Goal: Transaction & Acquisition: Purchase product/service

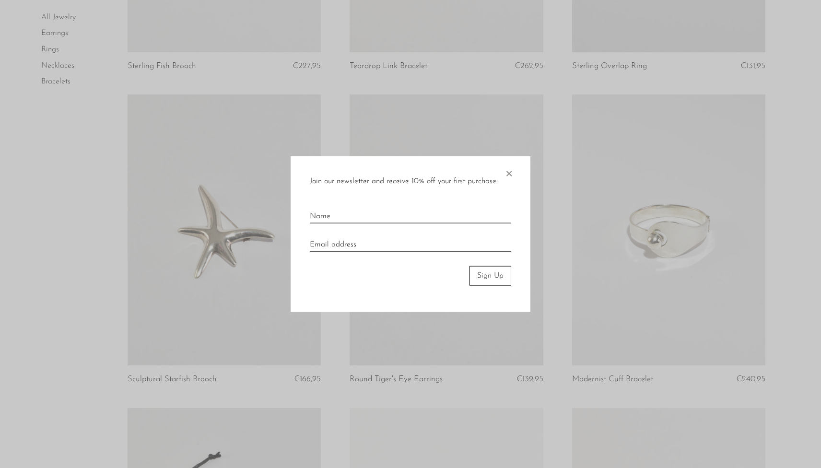
scroll to position [1249, 0]
click at [511, 173] on span "×" at bounding box center [509, 171] width 10 height 31
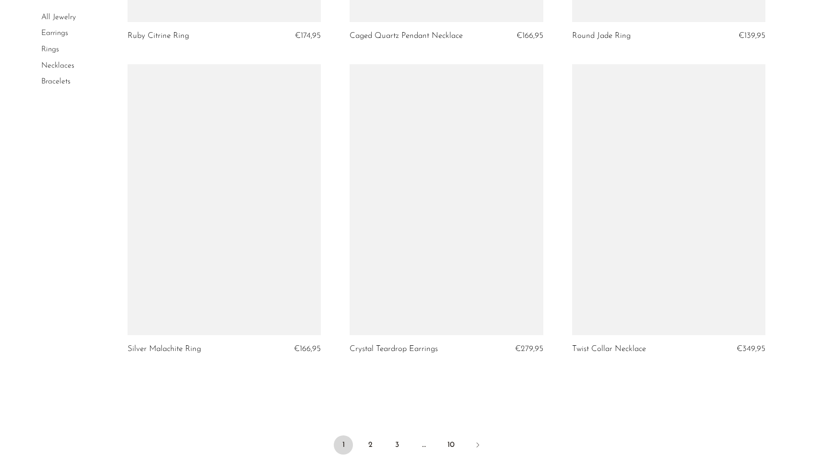
scroll to position [3495, 0]
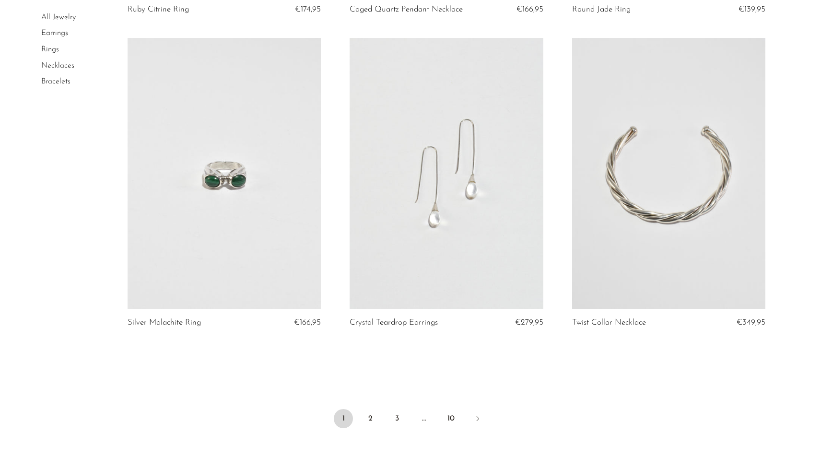
drag, startPoint x: 402, startPoint y: 321, endPoint x: 408, endPoint y: 318, distance: 6.2
click at [402, 321] on link "Crystal Teardrop Earrings" at bounding box center [393, 322] width 88 height 9
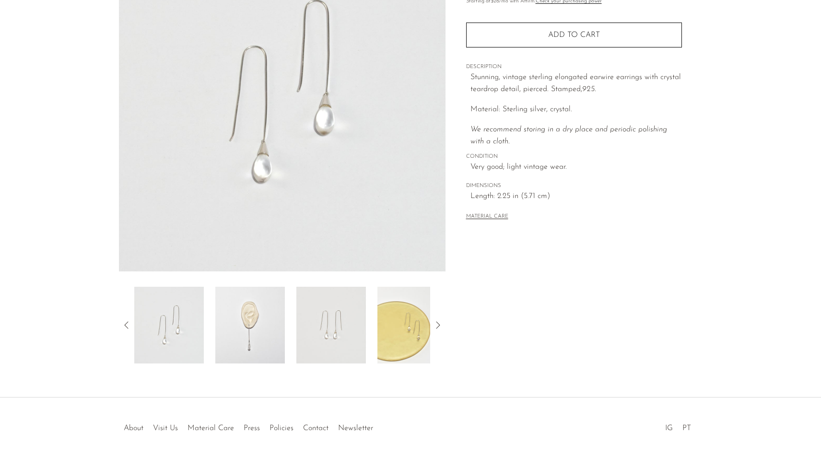
scroll to position [126, 0]
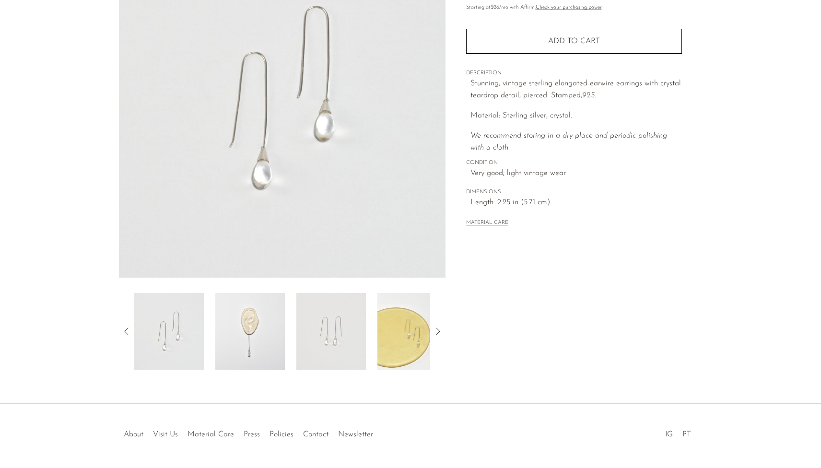
click at [257, 347] on img at bounding box center [249, 331] width 69 height 77
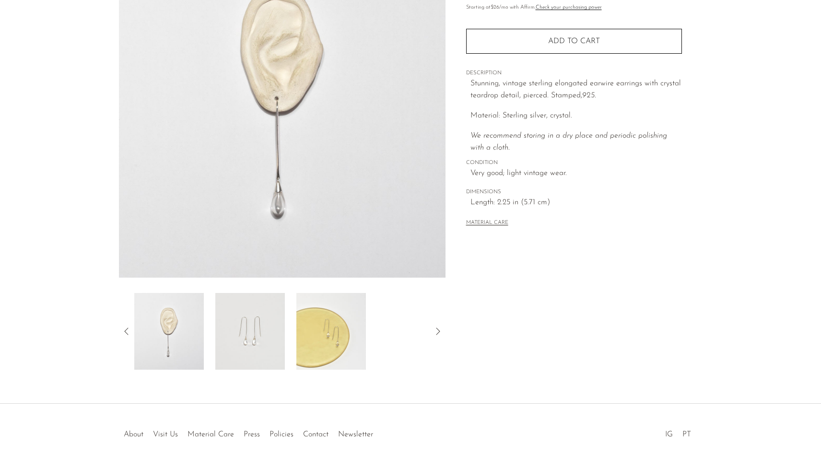
click at [307, 347] on img at bounding box center [330, 331] width 69 height 77
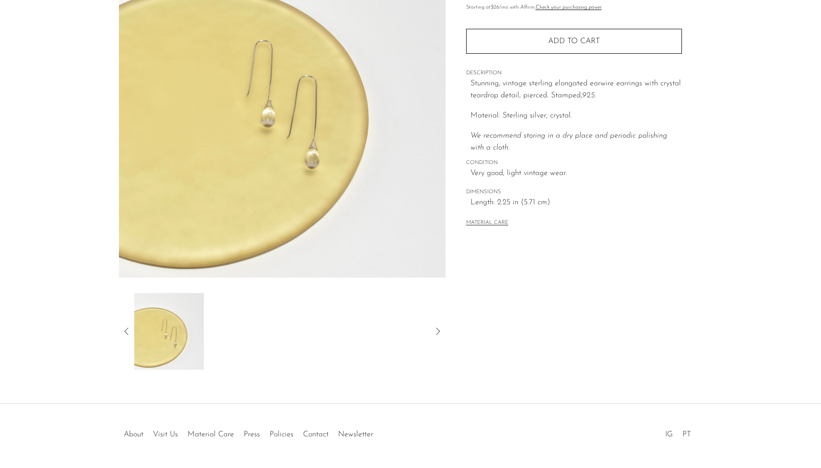
click at [433, 329] on icon at bounding box center [438, 331] width 12 height 12
click at [437, 330] on icon at bounding box center [438, 331] width 12 height 12
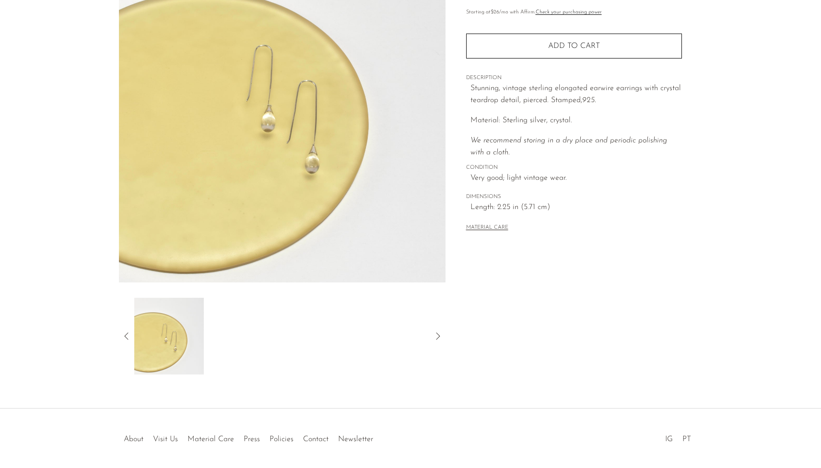
scroll to position [114, 0]
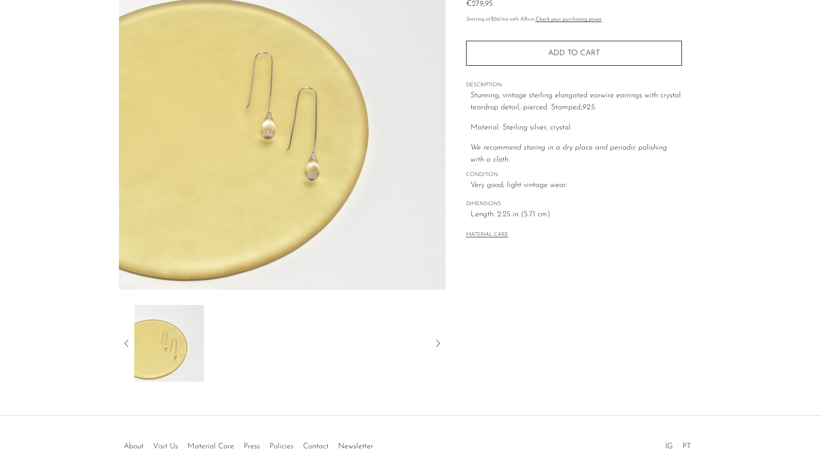
click at [125, 342] on icon at bounding box center [126, 342] width 4 height 7
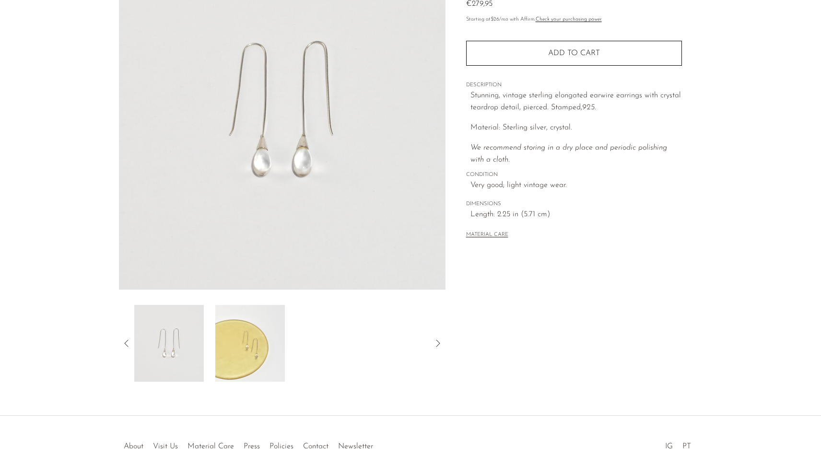
click at [125, 342] on icon at bounding box center [126, 342] width 4 height 7
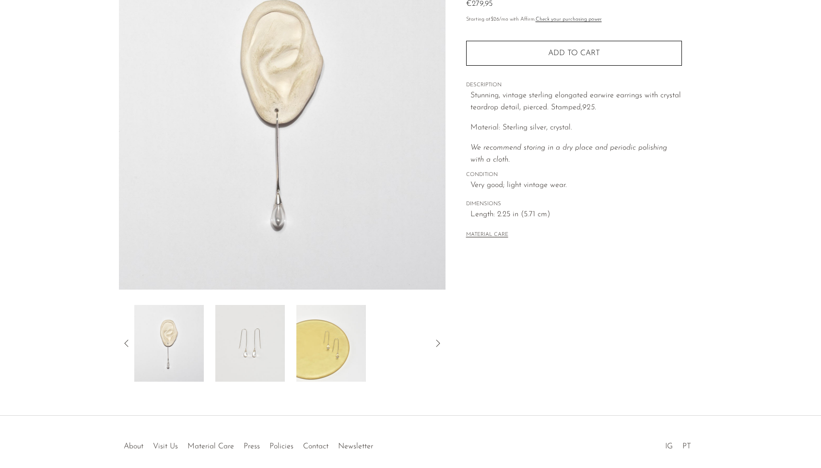
click at [169, 342] on img at bounding box center [168, 343] width 69 height 77
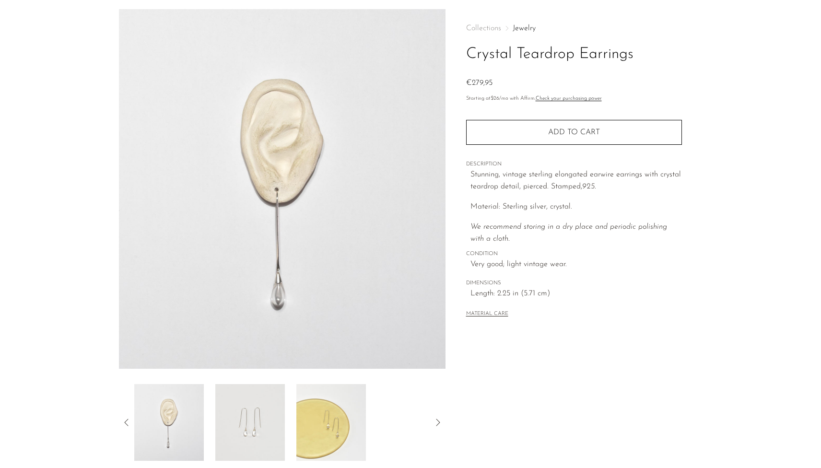
scroll to position [0, 0]
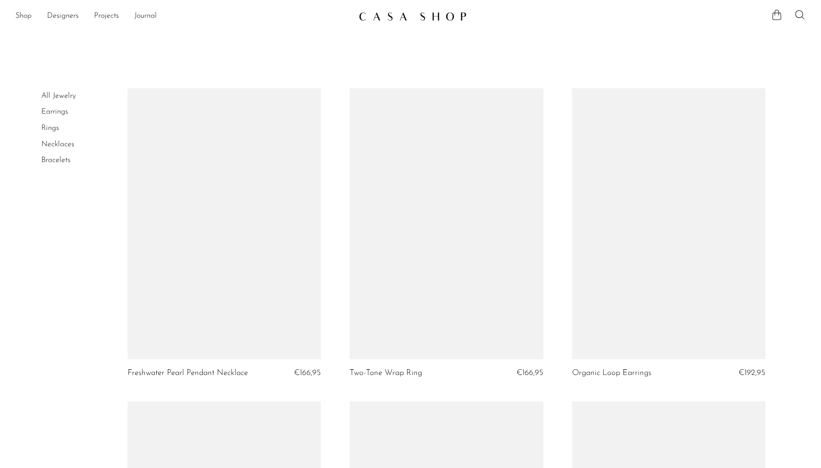
scroll to position [3495, 0]
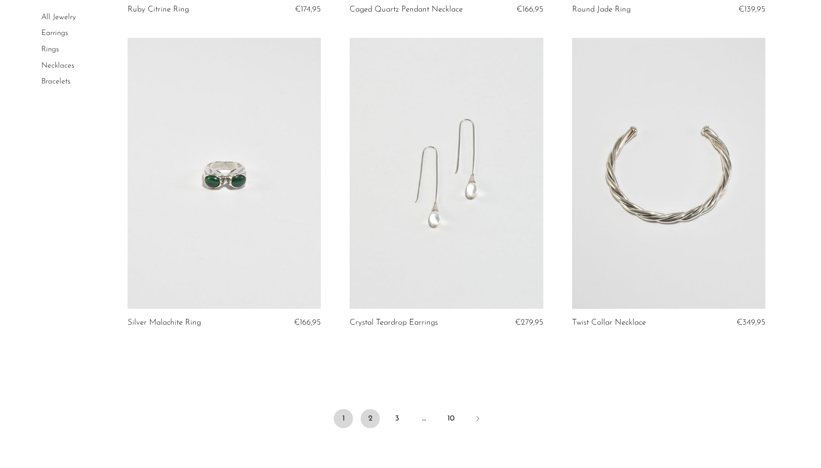
click at [372, 418] on link "2" at bounding box center [369, 418] width 19 height 19
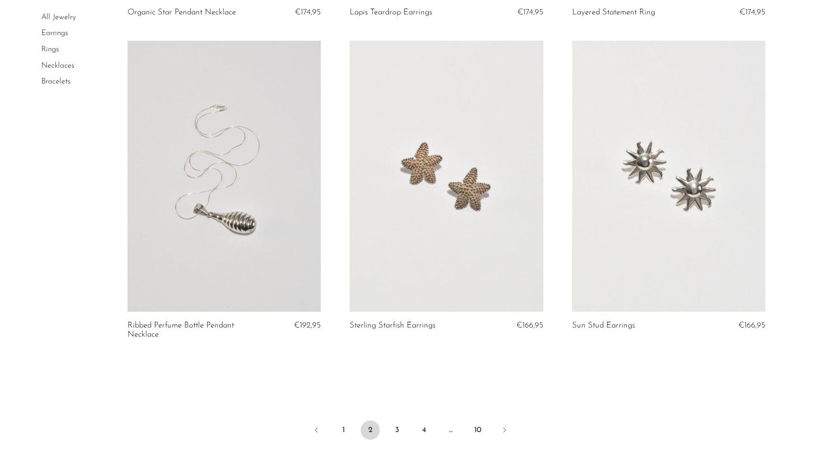
scroll to position [3516, 0]
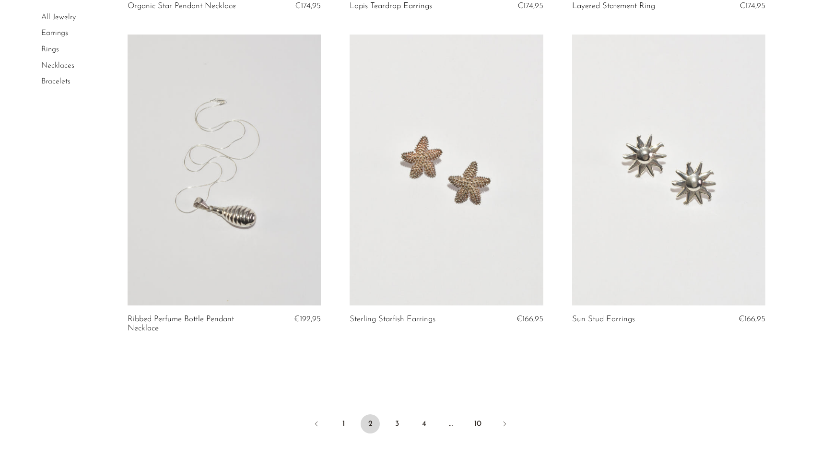
click at [55, 33] on link "Earrings" at bounding box center [54, 34] width 27 height 8
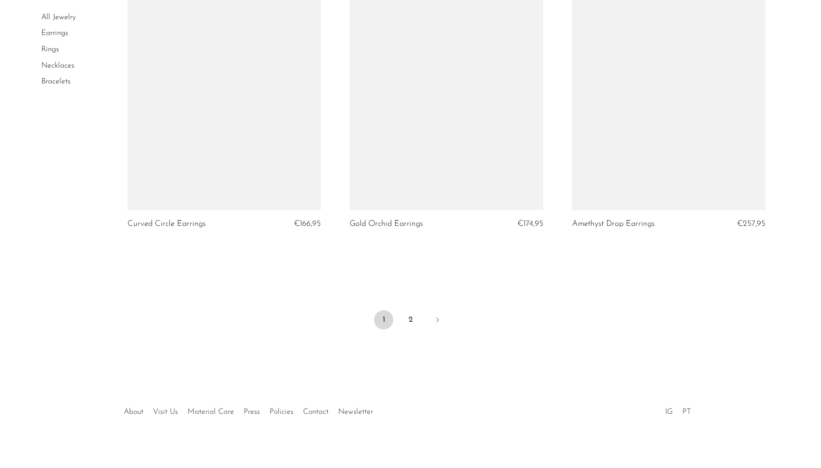
scroll to position [3601, 0]
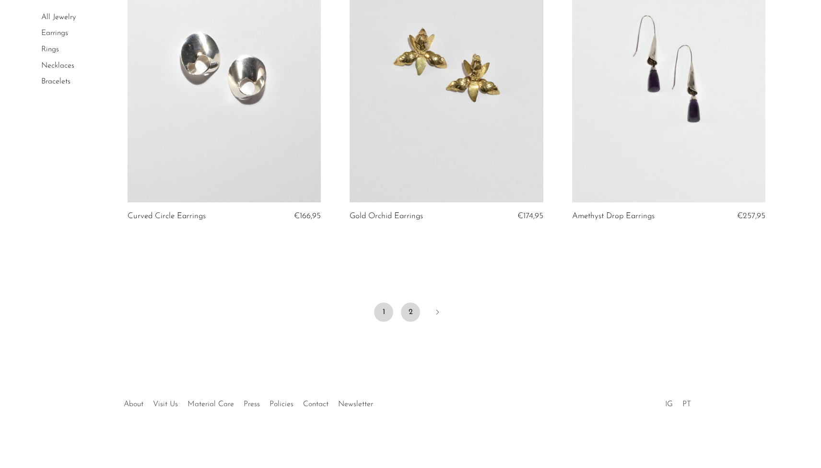
click at [407, 311] on link "2" at bounding box center [410, 311] width 19 height 19
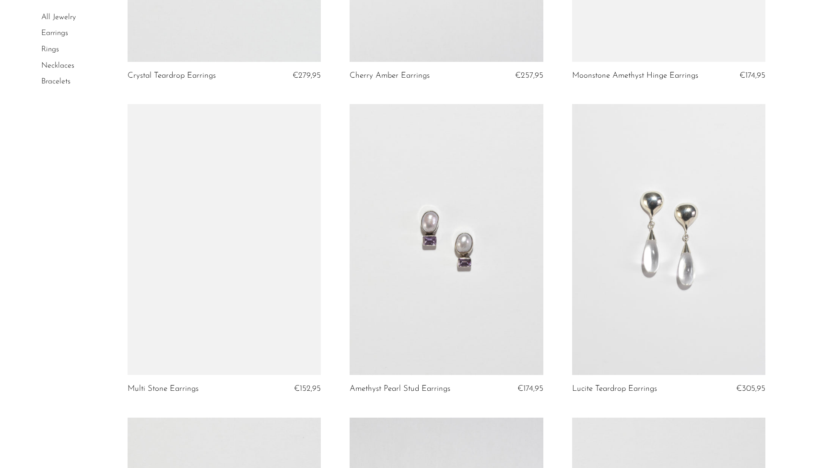
scroll to position [1244, 0]
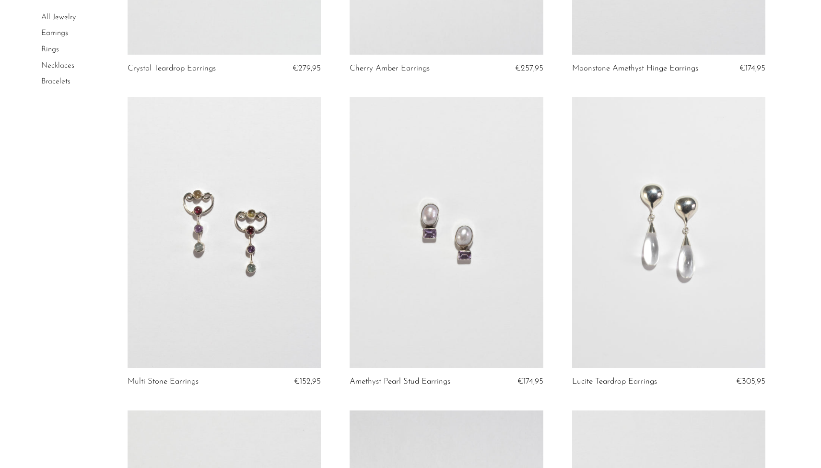
click at [684, 245] on link at bounding box center [669, 232] width 194 height 271
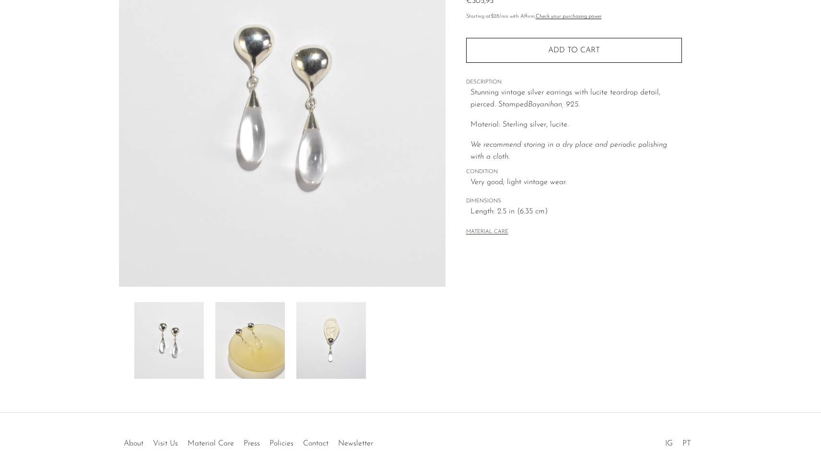
scroll to position [122, 0]
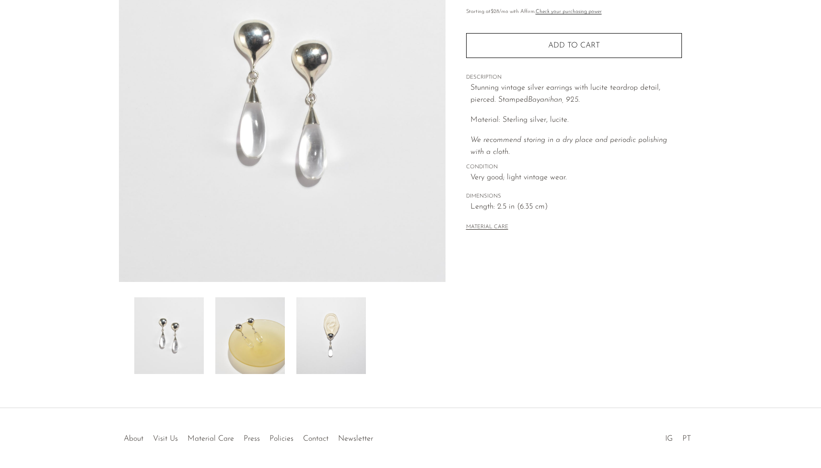
click at [267, 350] on img at bounding box center [249, 335] width 69 height 77
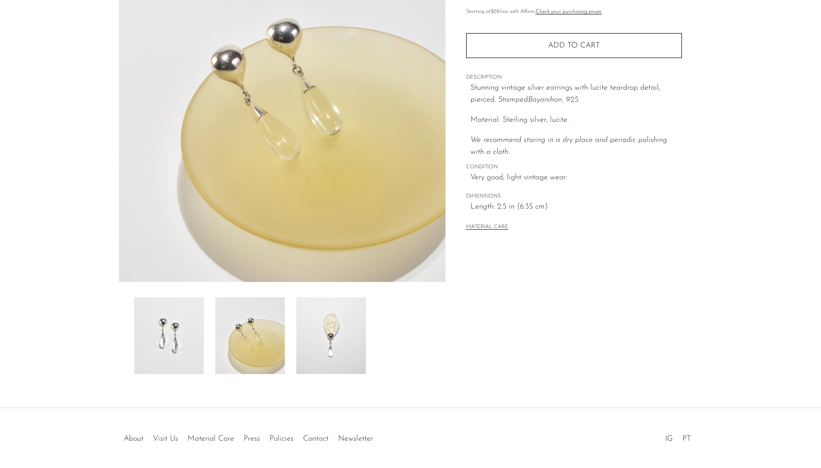
click at [316, 353] on img at bounding box center [330, 335] width 69 height 77
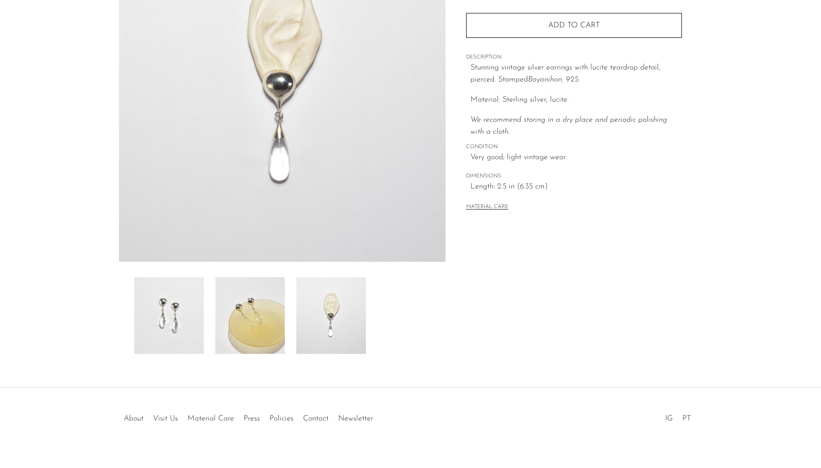
scroll to position [156, 0]
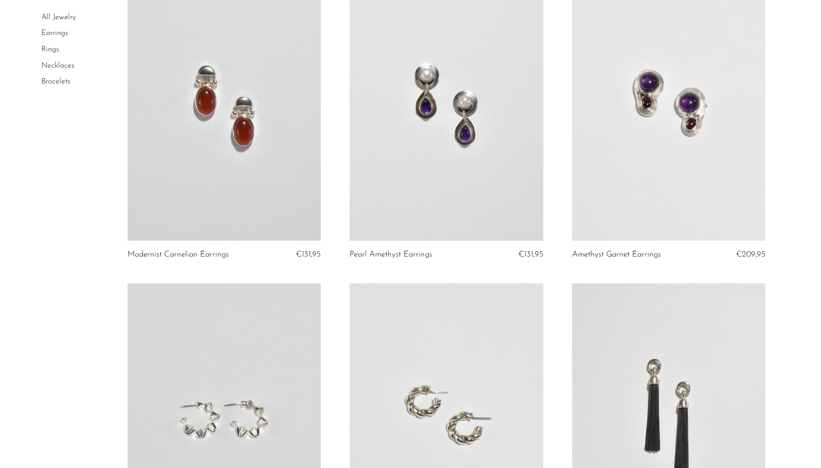
scroll to position [2254, 0]
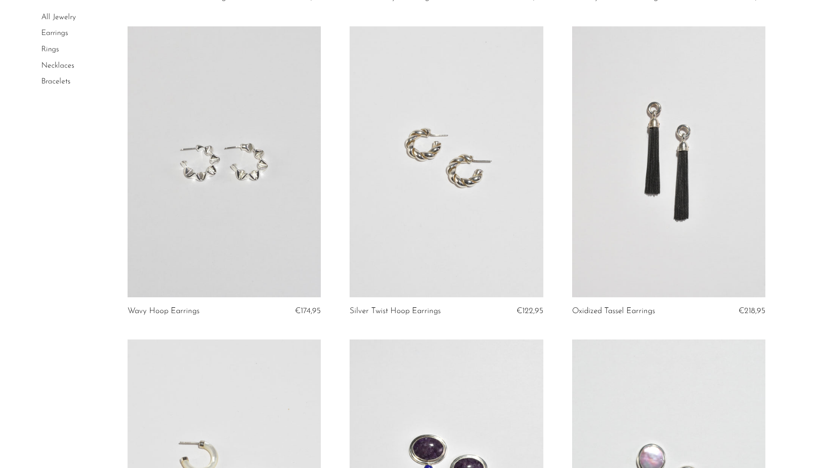
click at [687, 198] on link at bounding box center [669, 161] width 194 height 271
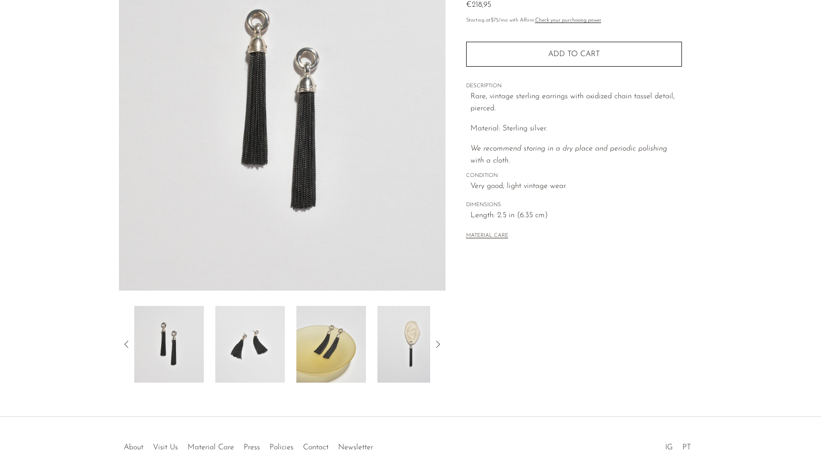
scroll to position [128, 0]
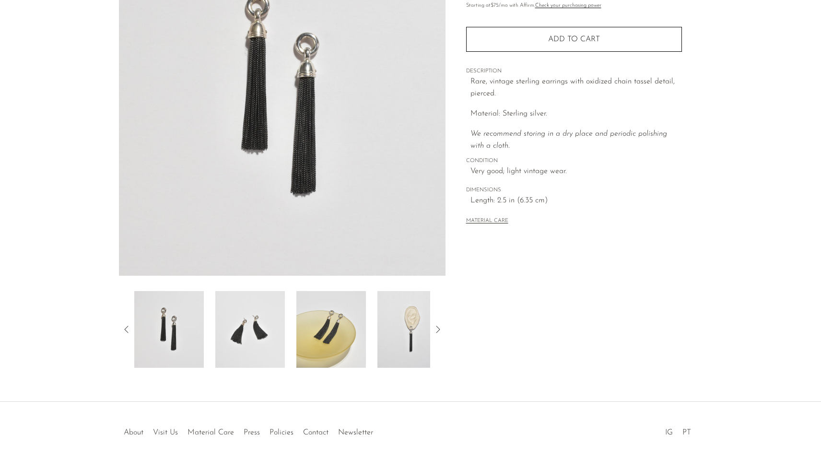
click at [414, 321] on img at bounding box center [411, 329] width 69 height 77
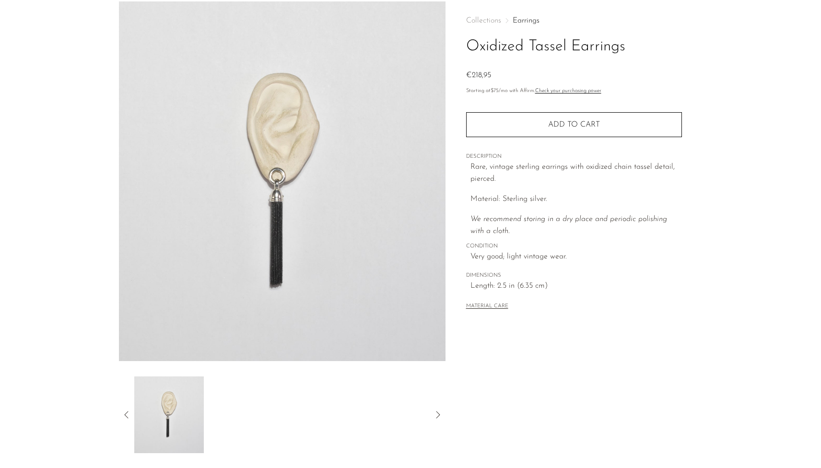
scroll to position [90, 0]
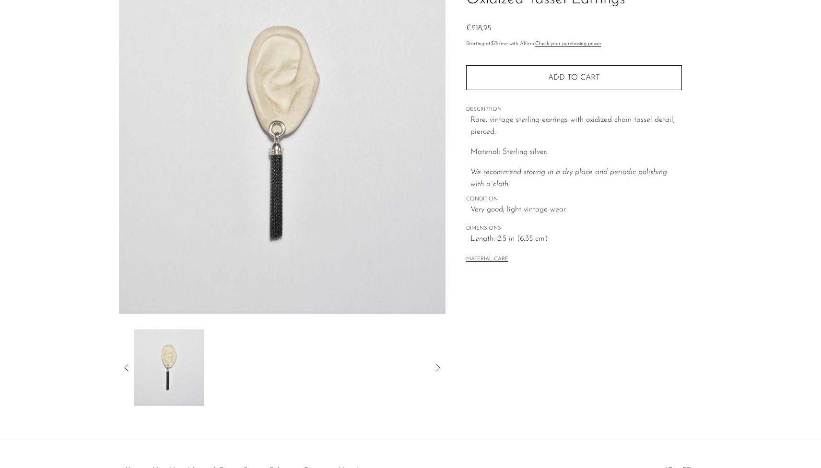
click at [126, 364] on icon at bounding box center [127, 368] width 12 height 12
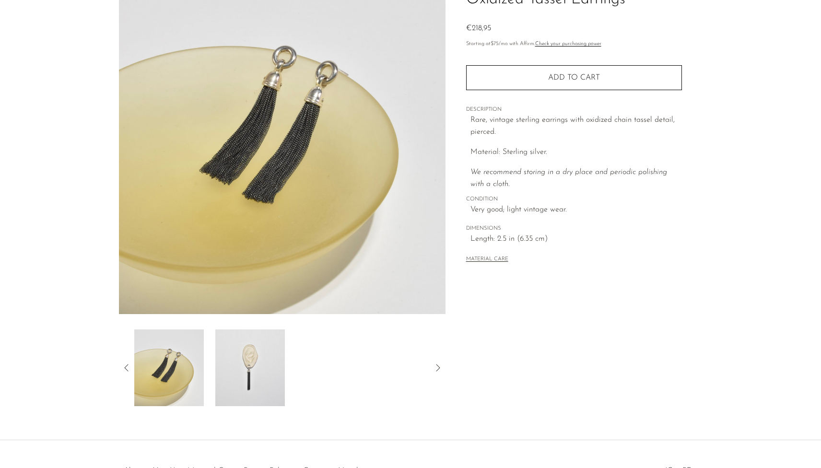
click at [177, 363] on img at bounding box center [168, 367] width 69 height 77
click at [231, 358] on img at bounding box center [249, 367] width 69 height 77
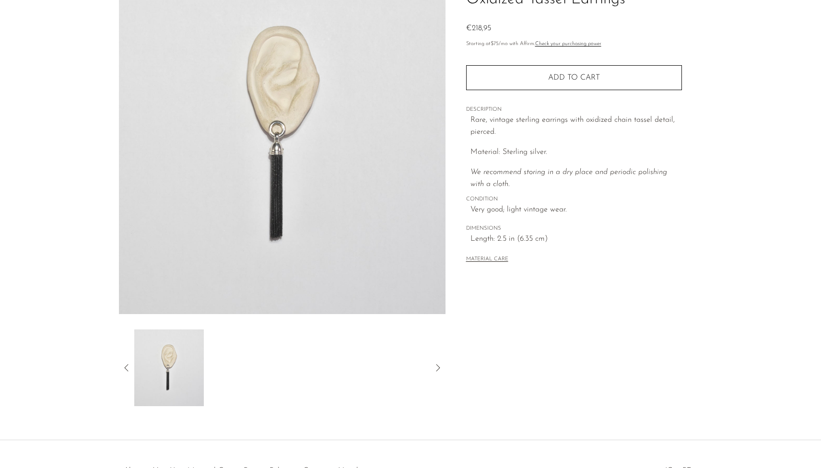
click at [126, 364] on icon at bounding box center [127, 368] width 12 height 12
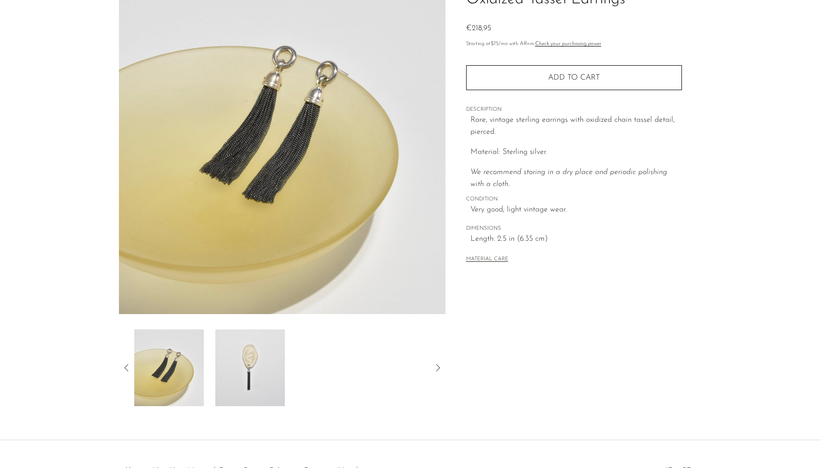
click at [126, 365] on icon at bounding box center [127, 368] width 12 height 12
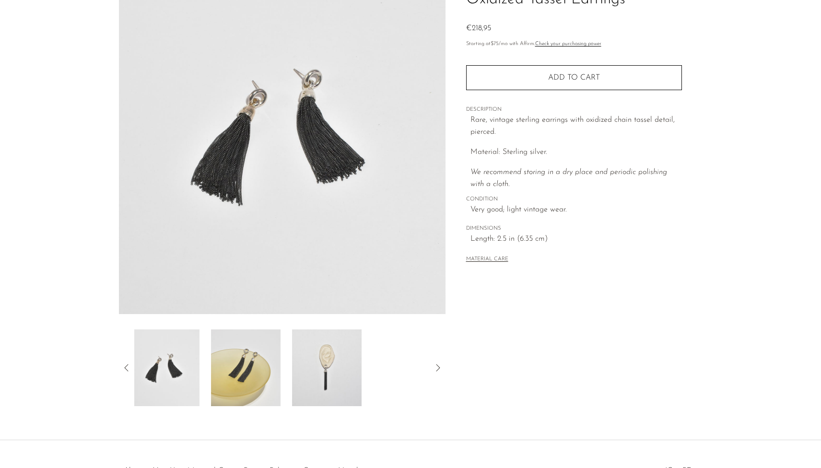
click at [126, 365] on icon at bounding box center [127, 368] width 12 height 12
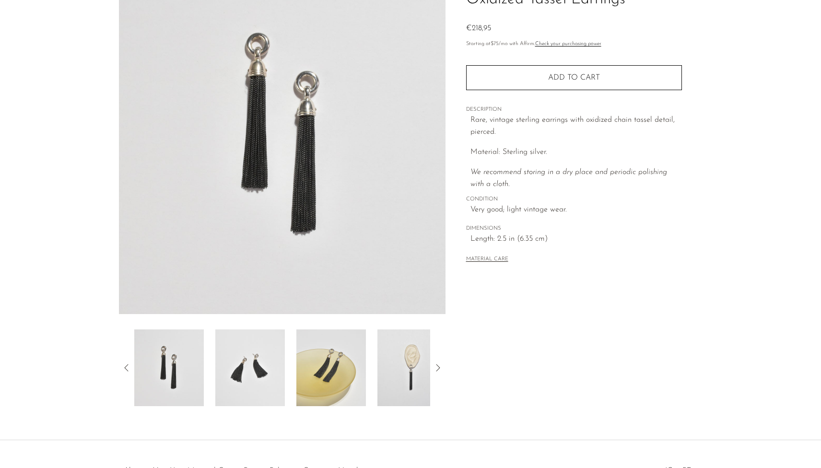
click at [171, 368] on img at bounding box center [168, 367] width 69 height 77
click at [249, 370] on img at bounding box center [249, 367] width 69 height 77
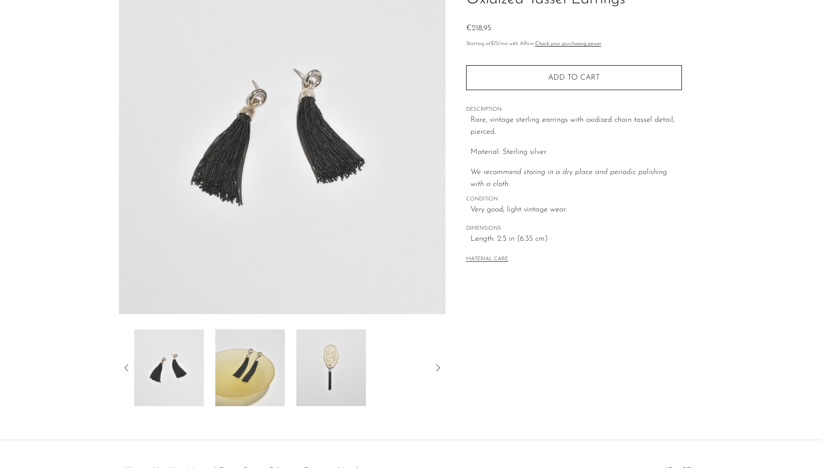
click at [250, 360] on img at bounding box center [249, 367] width 69 height 77
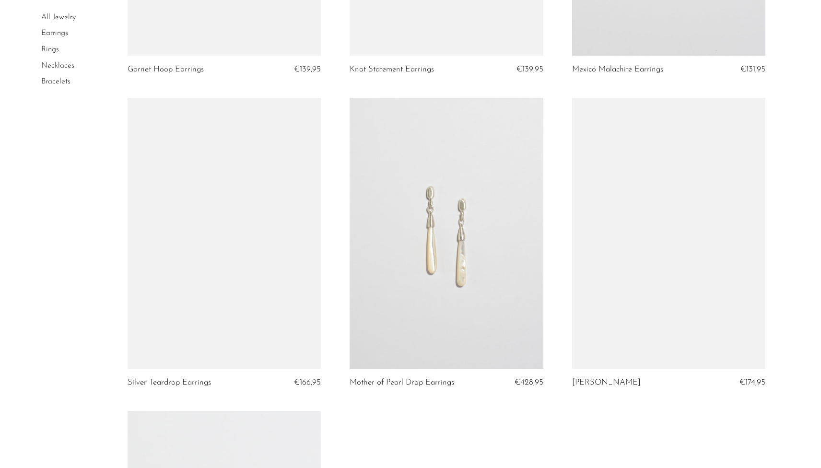
scroll to position [3107, 0]
